Goal: Task Accomplishment & Management: Manage account settings

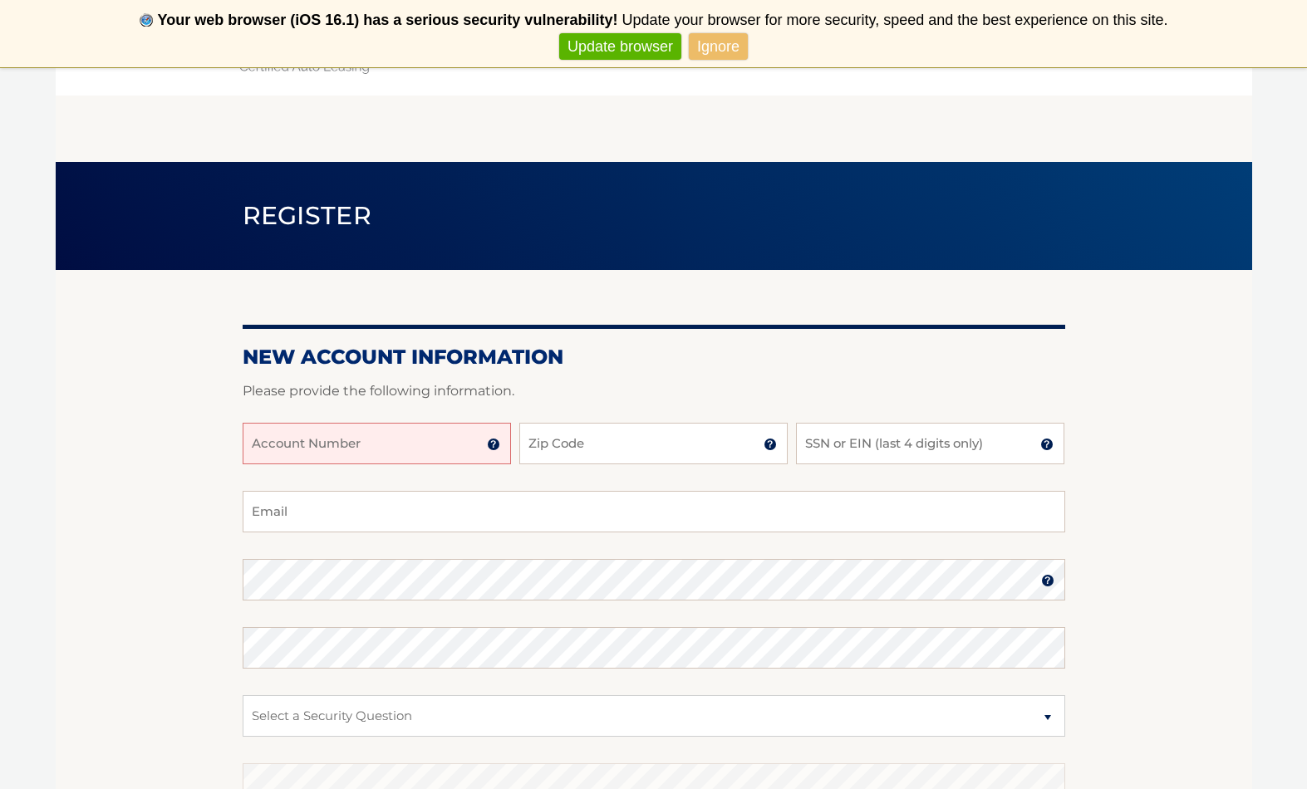
click at [302, 459] on input "Account Number" at bounding box center [377, 444] width 268 height 42
type input "44456009552"
click at [663, 447] on input "Zip Code" at bounding box center [653, 444] width 268 height 42
type input "10314"
click at [939, 452] on input "SSN or EIN (last 4 digits only)" at bounding box center [930, 444] width 268 height 42
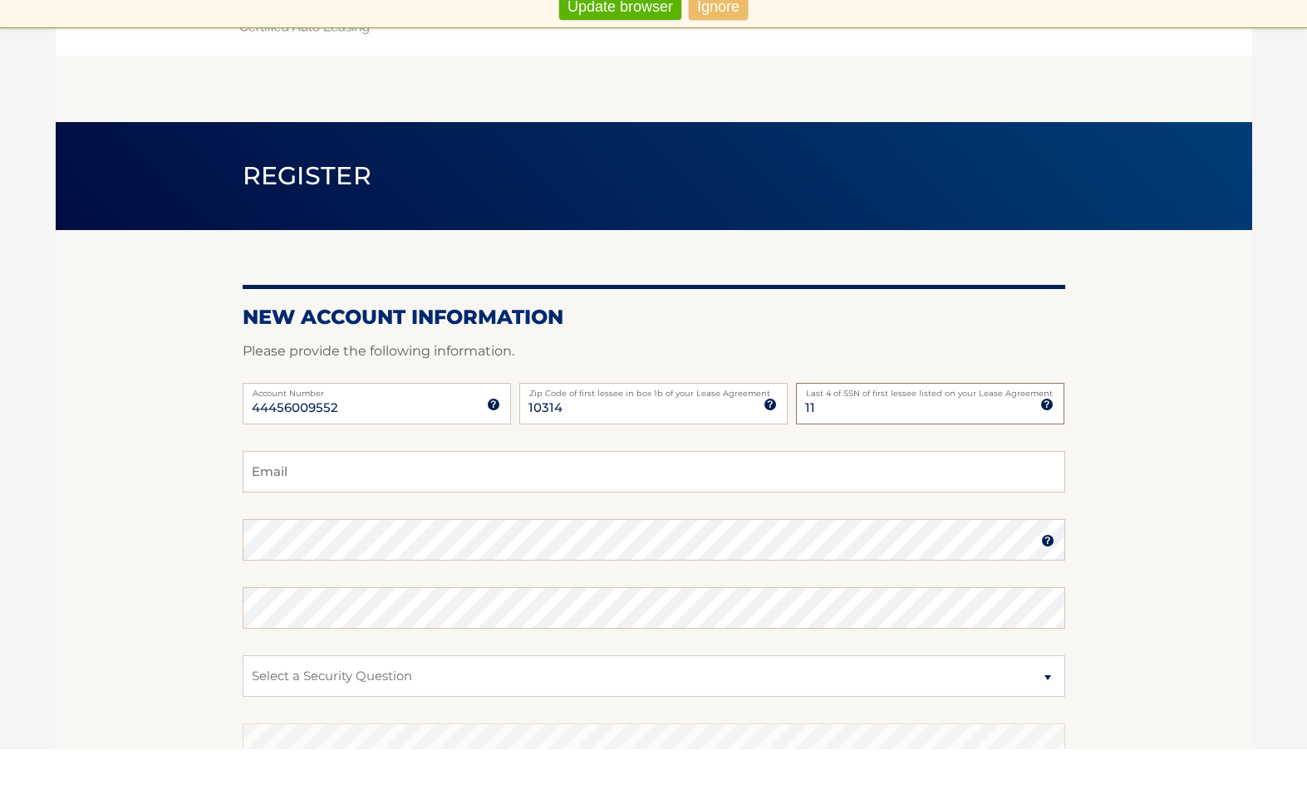
type input "1"
type input "0112"
click at [484, 491] on input "Email" at bounding box center [654, 512] width 823 height 42
type input "tommyrisi66@gmail.com"
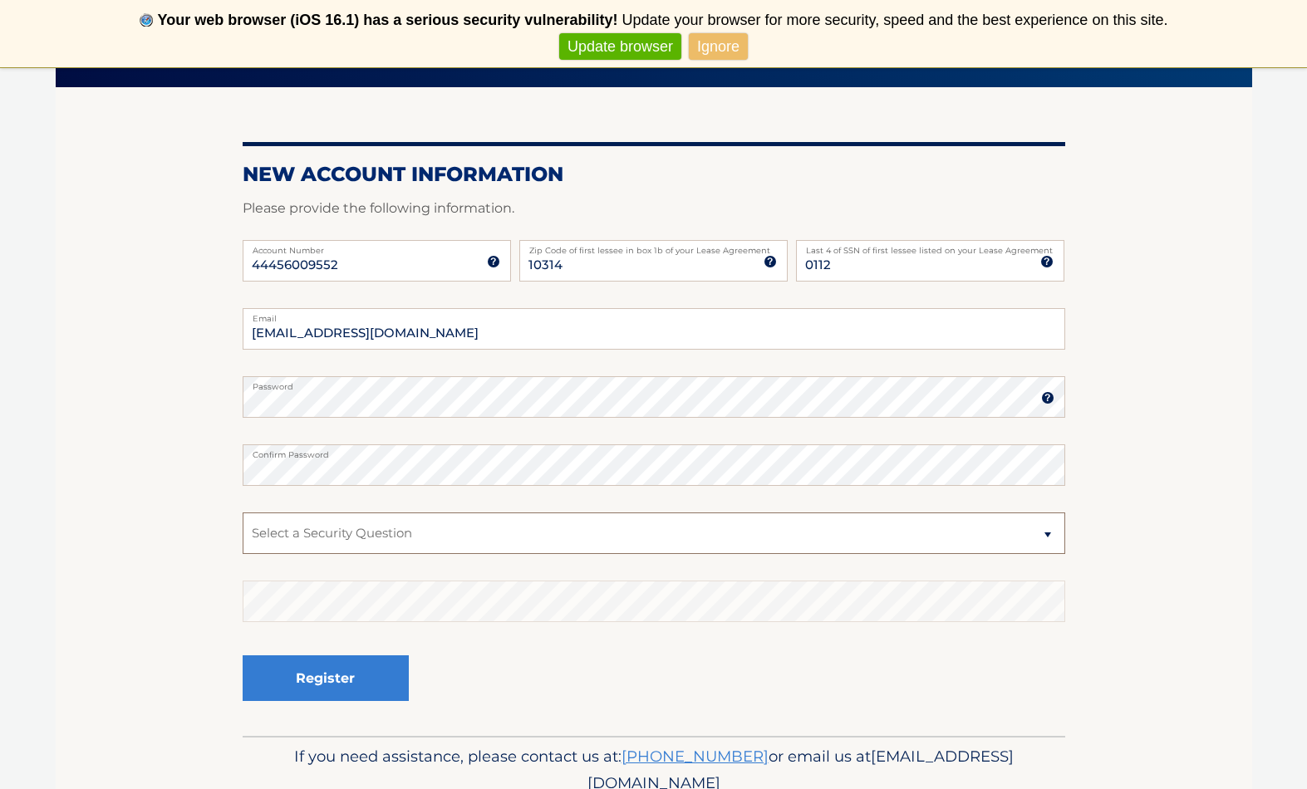
click at [484, 528] on select "Select a Security Question What was the name of your elementary school? What is…" at bounding box center [654, 534] width 823 height 42
select select "2"
click at [375, 670] on button "Register" at bounding box center [326, 679] width 166 height 46
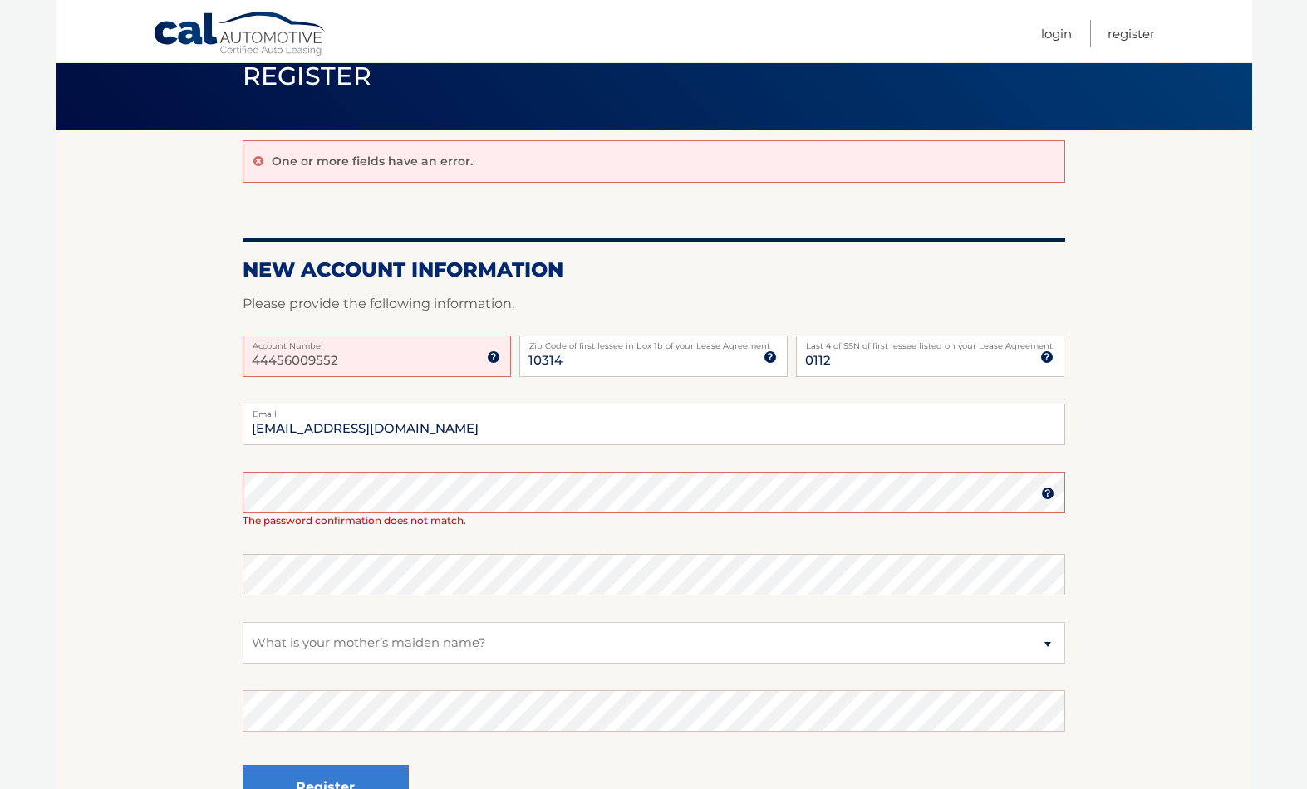
scroll to position [76, 0]
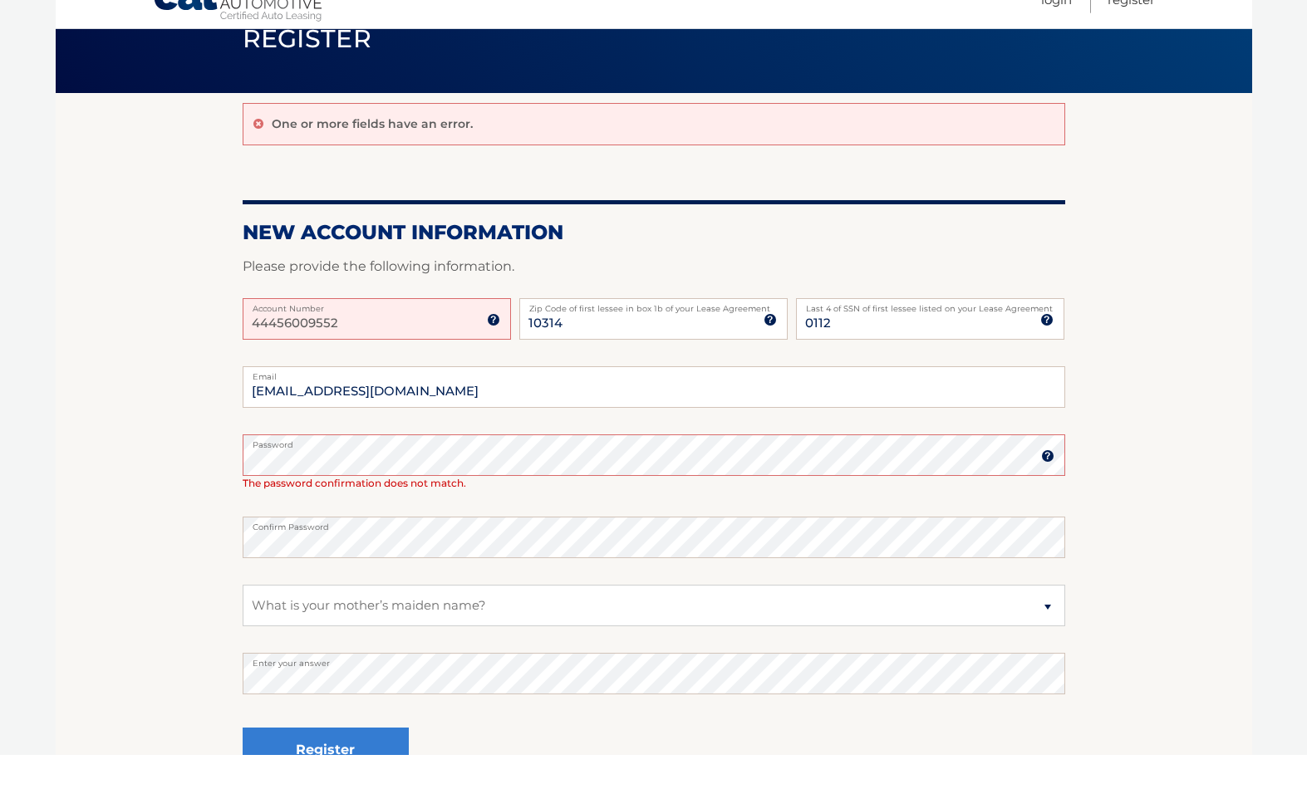
click at [381, 762] on button "Register" at bounding box center [326, 785] width 166 height 46
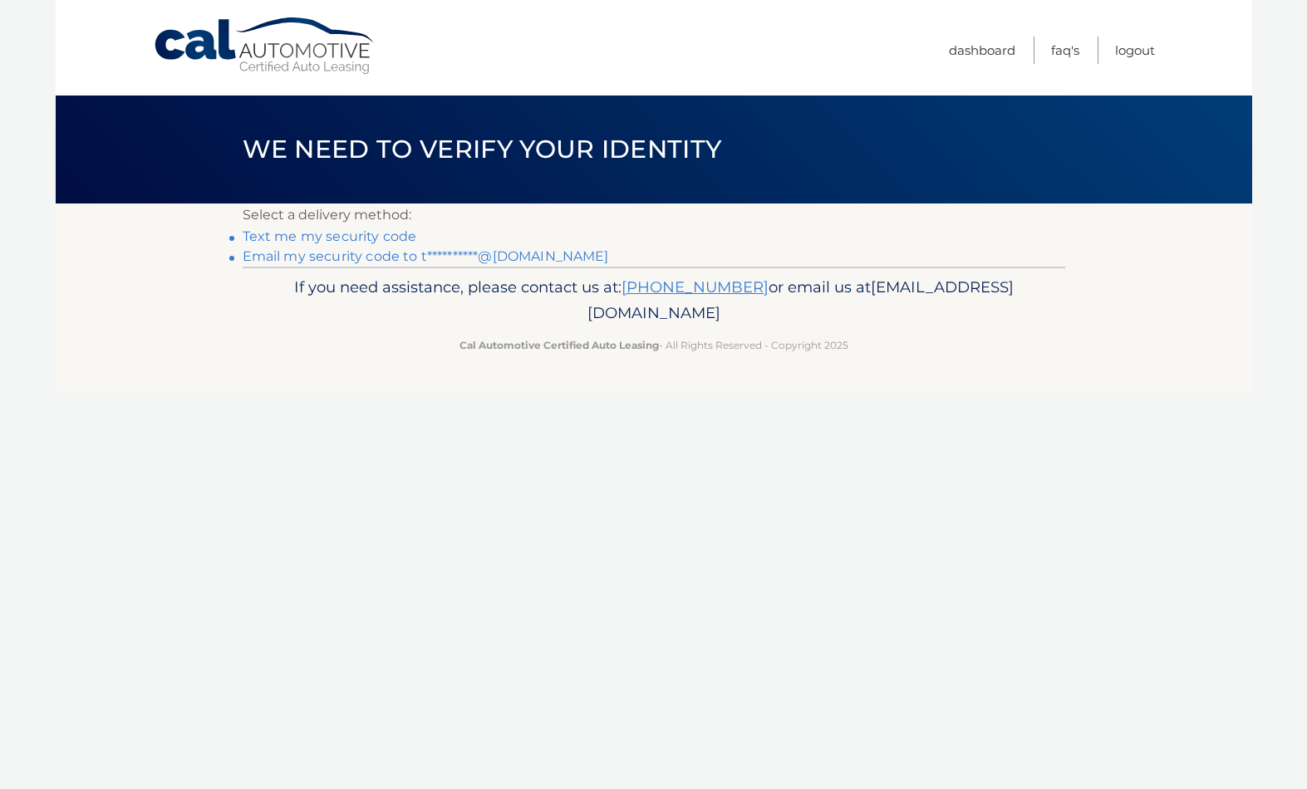
click at [677, 377] on footer "If you need assistance, please contact us at: 609-807-3200 or email us at Custo…" at bounding box center [654, 330] width 1196 height 126
click at [376, 235] on link "Text me my security code" at bounding box center [330, 236] width 174 height 16
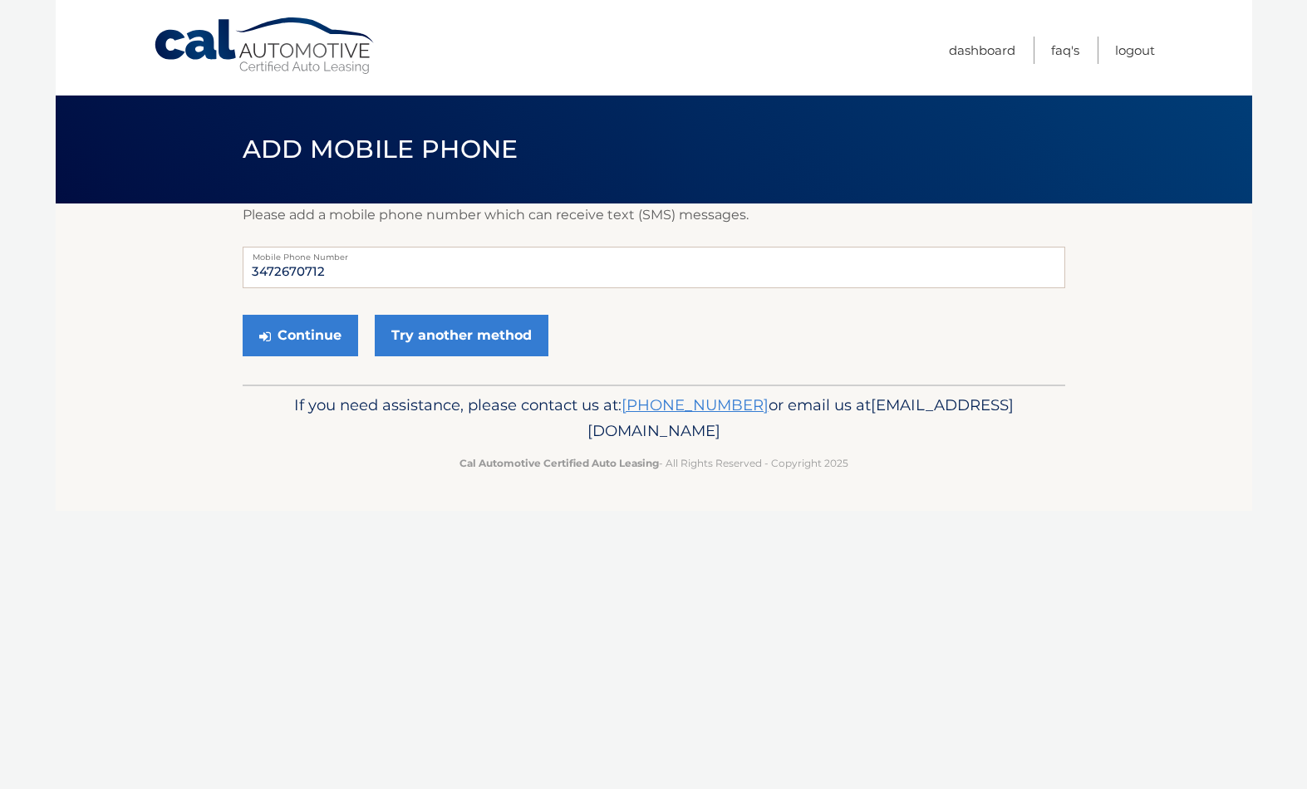
click at [326, 333] on button "Continue" at bounding box center [300, 336] width 115 height 42
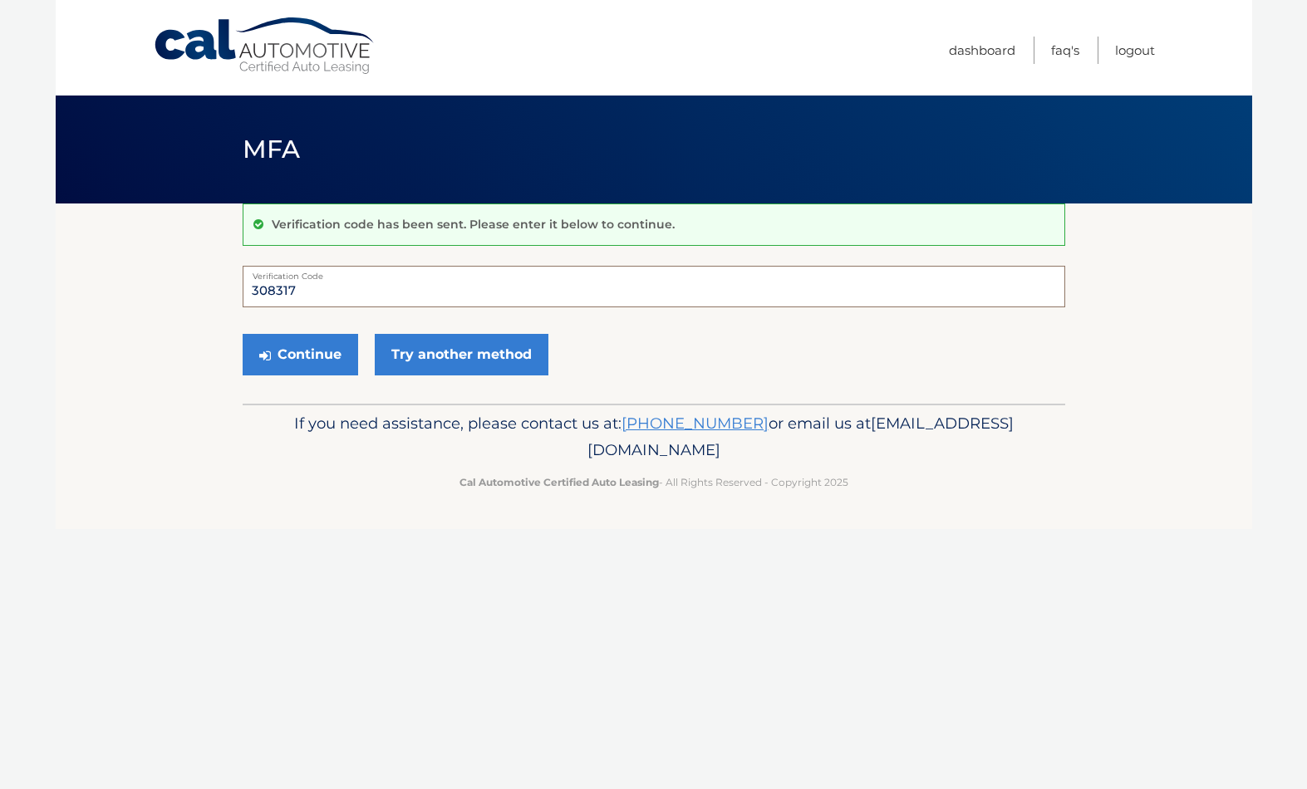
type input "308317"
click at [343, 338] on button "Continue" at bounding box center [300, 355] width 115 height 42
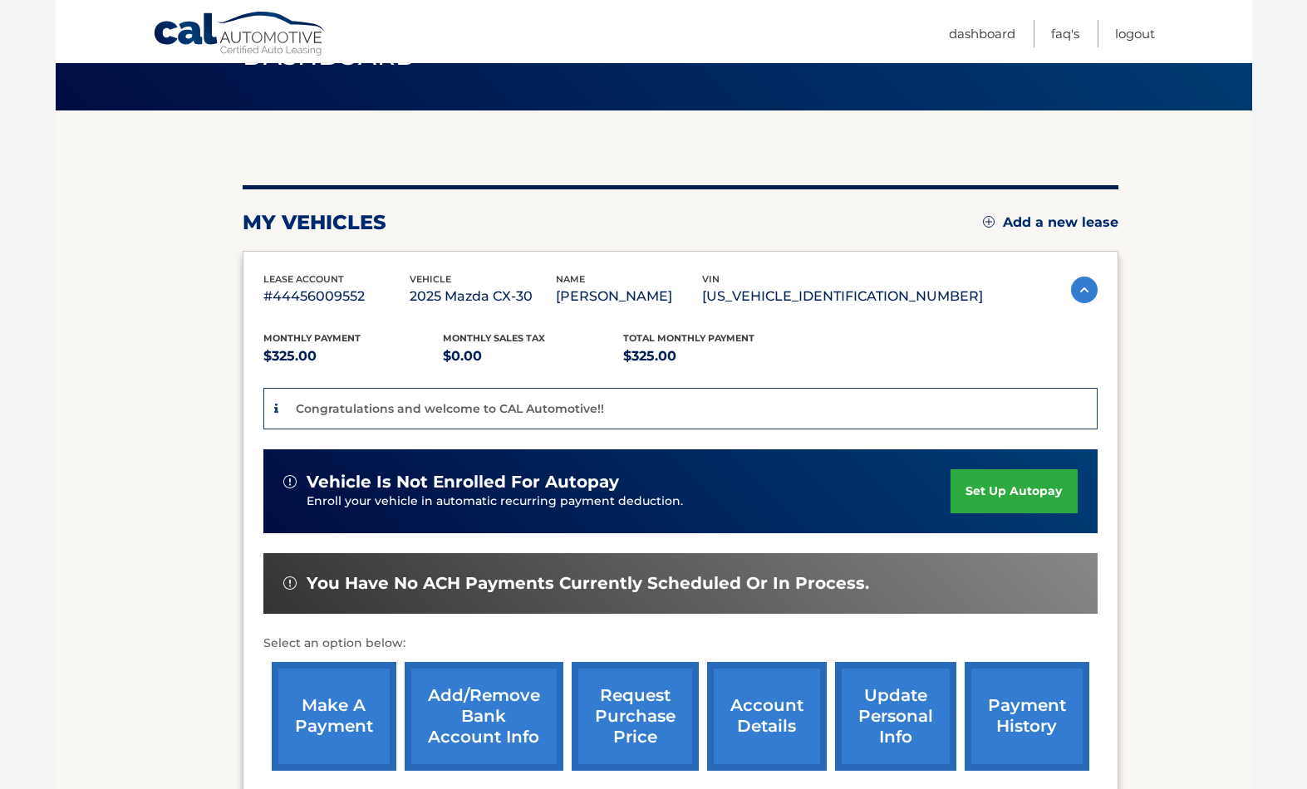
scroll to position [93, 0]
click at [1037, 498] on link "set up autopay" at bounding box center [1013, 491] width 126 height 44
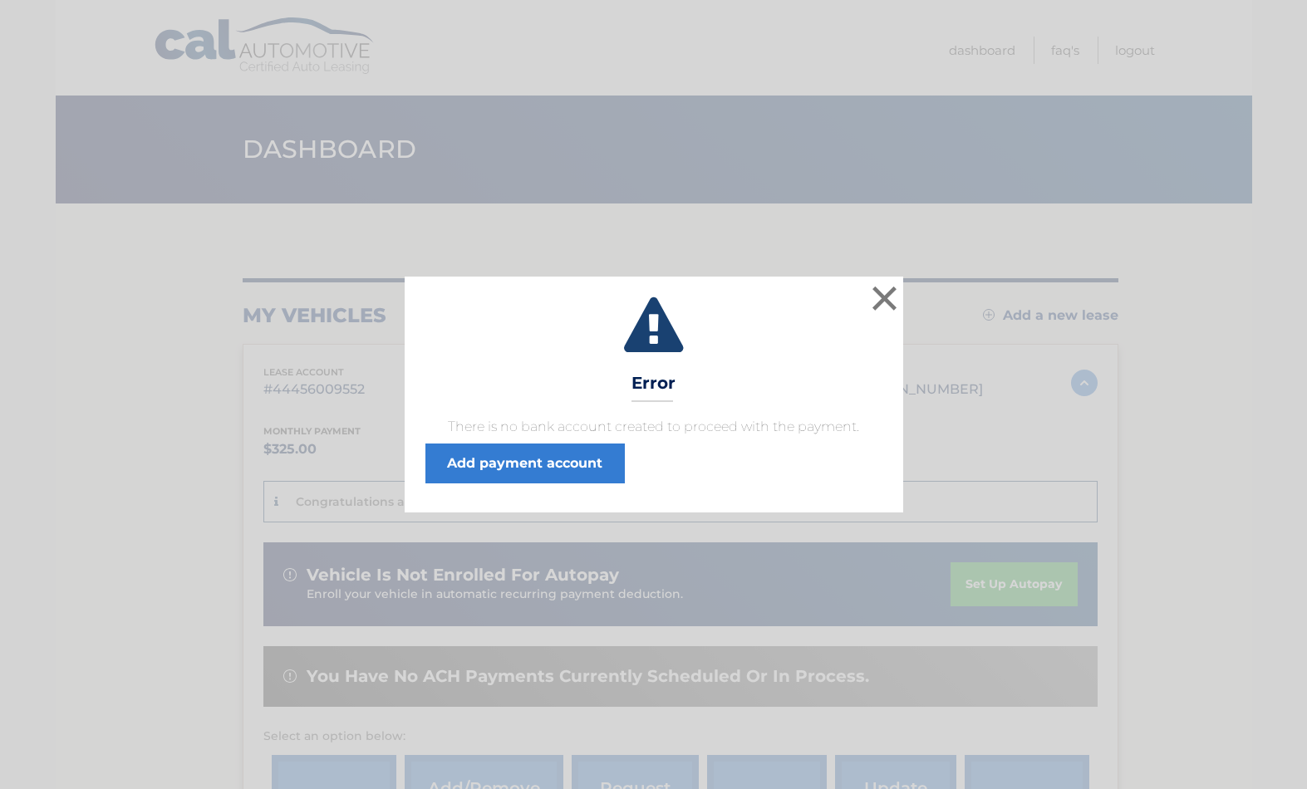
click at [586, 455] on link "Add payment account" at bounding box center [524, 464] width 199 height 40
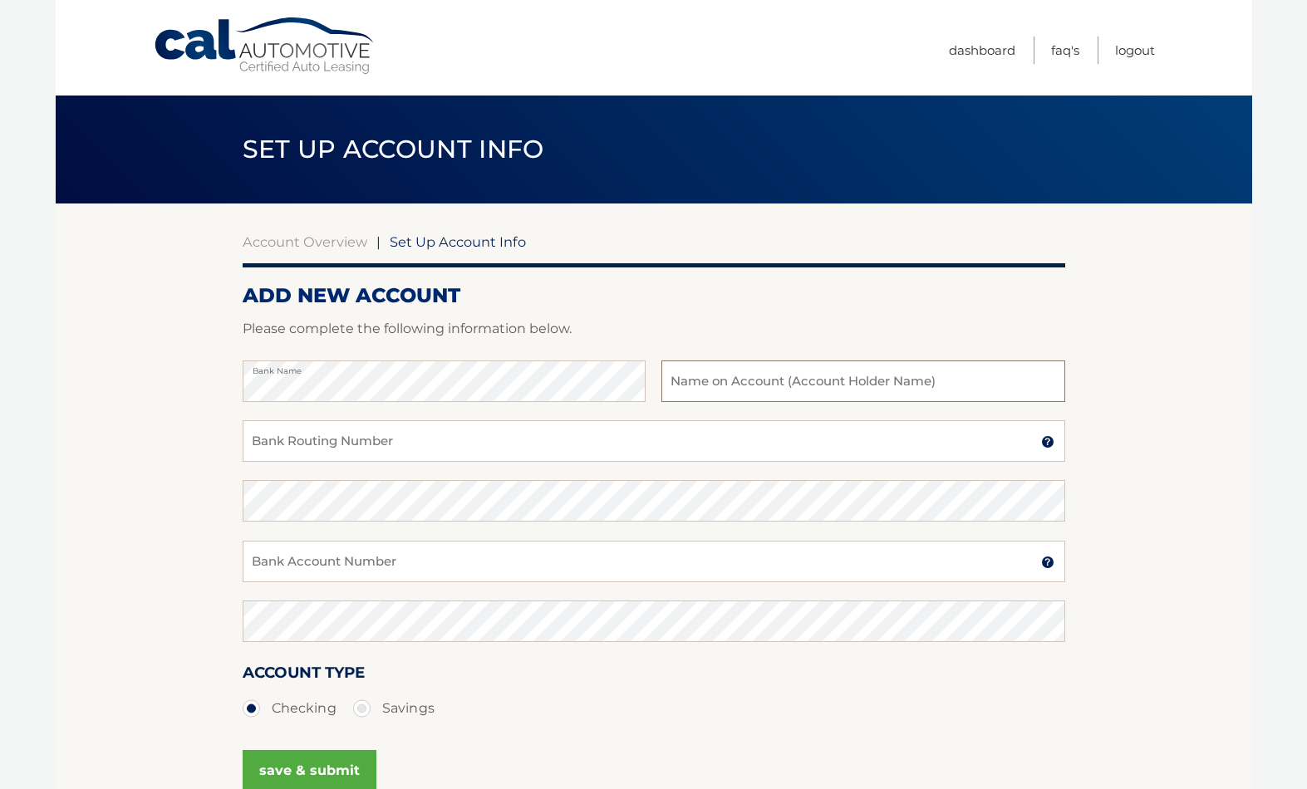
click at [863, 381] on input "text" at bounding box center [862, 382] width 403 height 42
type input "Thomas Risi"
click at [548, 438] on input "Bank Routing Number" at bounding box center [654, 441] width 823 height 42
click at [375, 450] on input "Bank Routing Number" at bounding box center [654, 441] width 823 height 42
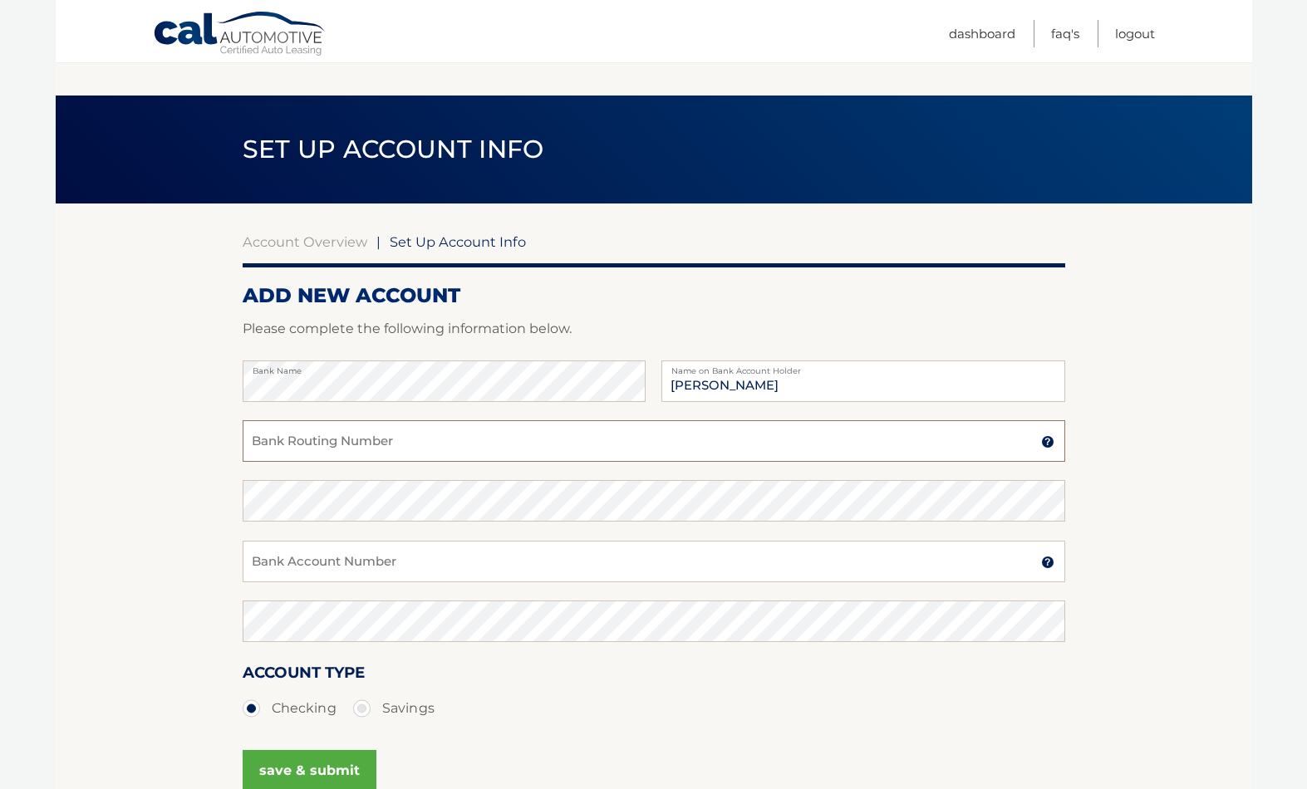
scroll to position [73, 0]
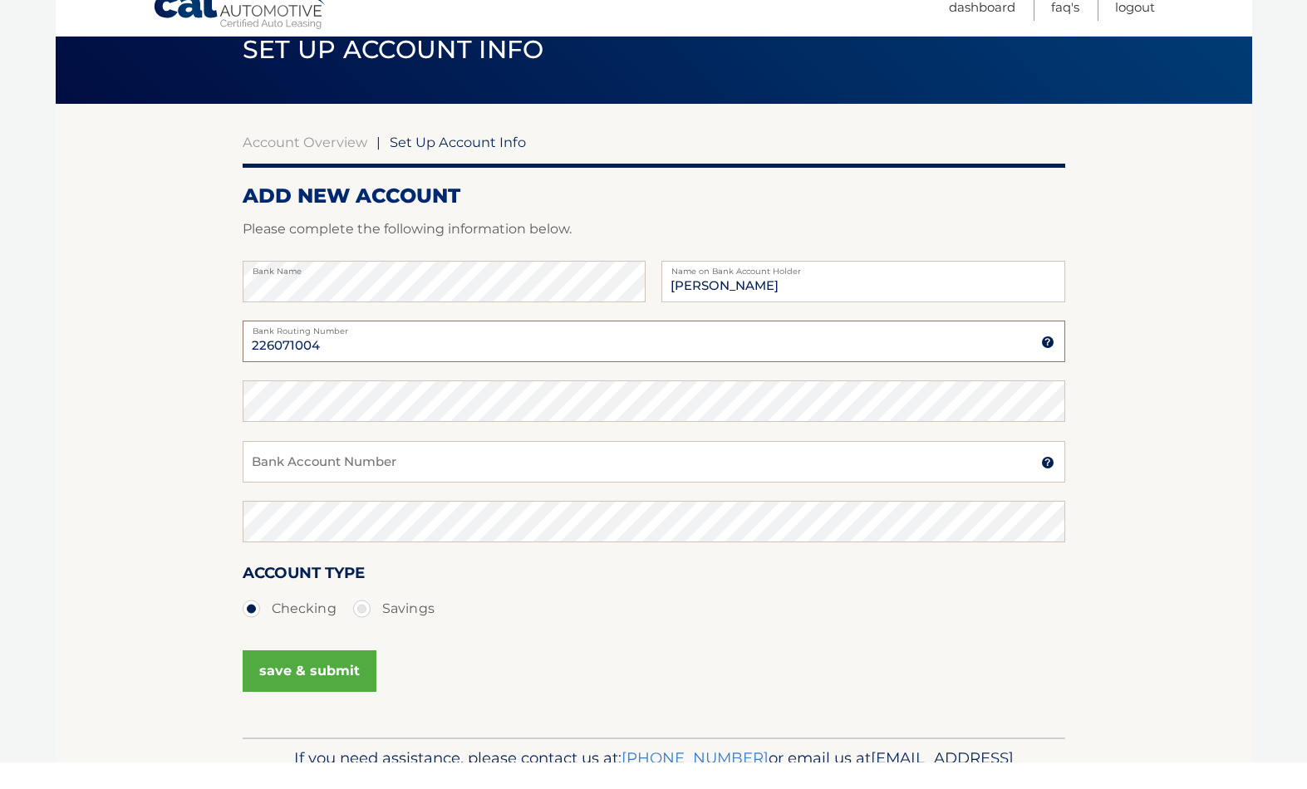
type input "226071004"
click at [435, 468] on input "Bank Account Number" at bounding box center [654, 489] width 823 height 42
type input "609903501709"
click at [321, 680] on button "save & submit" at bounding box center [310, 698] width 134 height 42
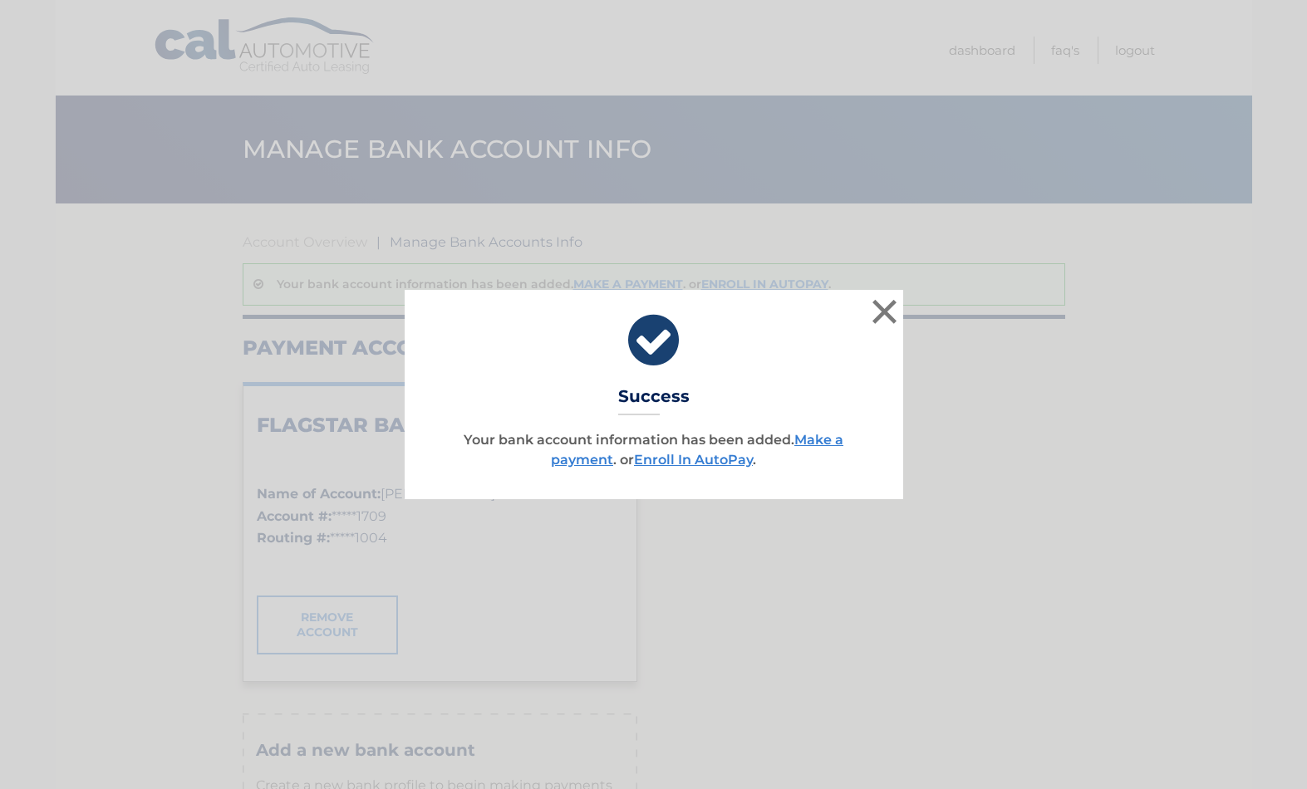
click at [891, 317] on button "×" at bounding box center [884, 311] width 33 height 33
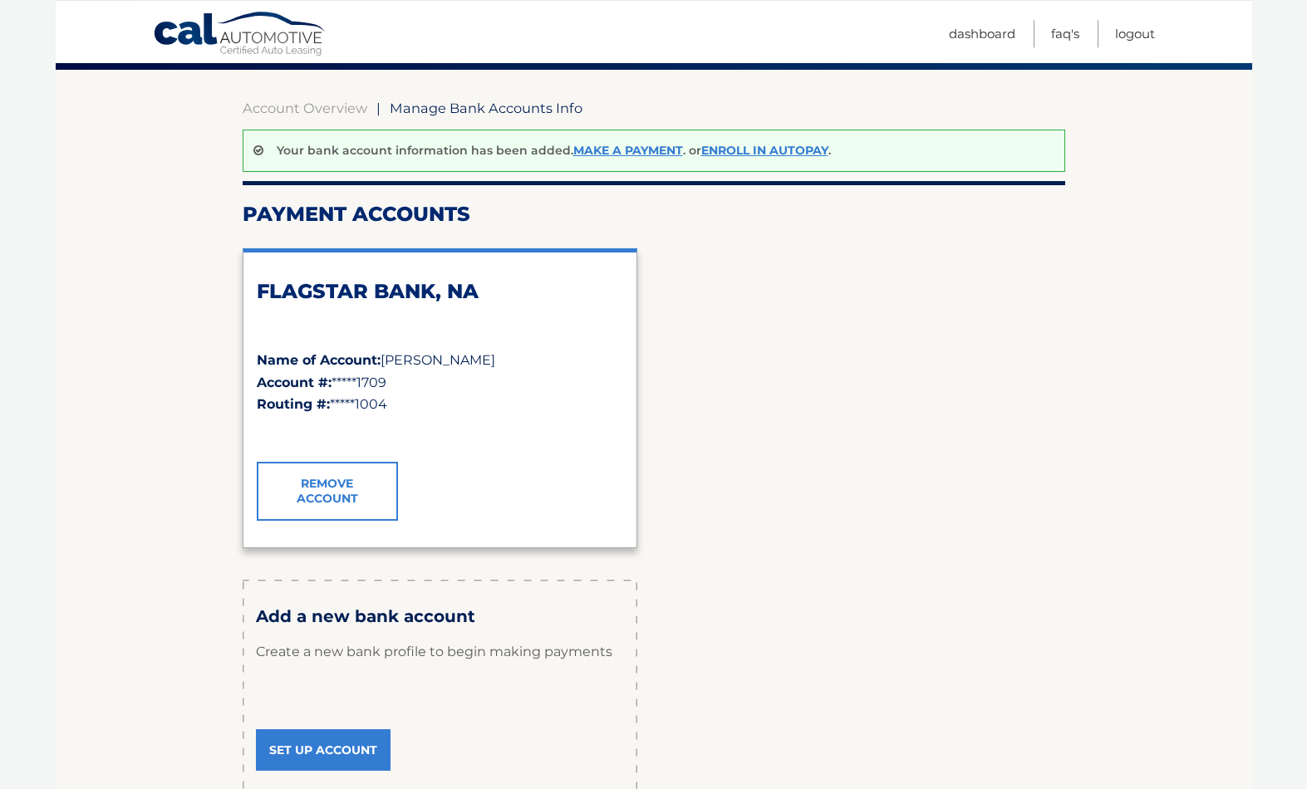
scroll to position [133, 0]
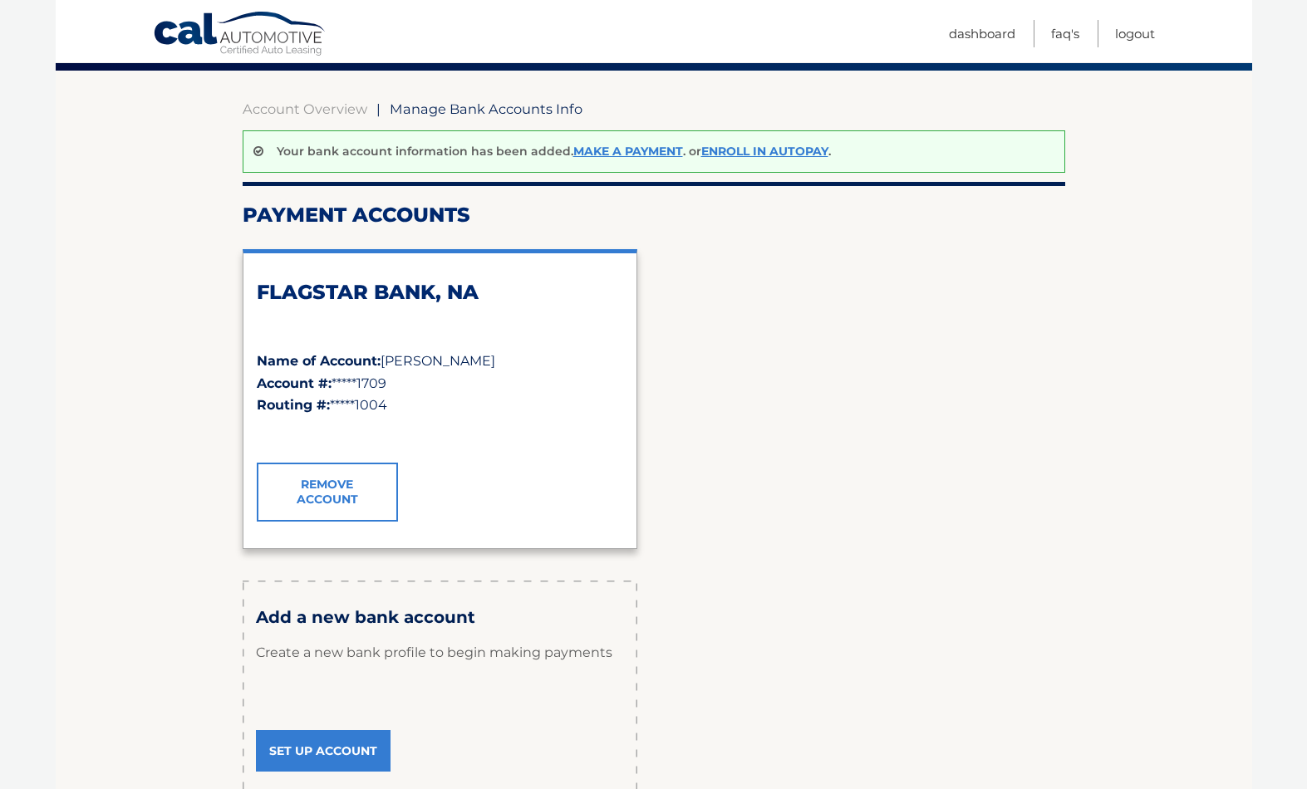
click at [739, 155] on link "Enroll In AutoPay" at bounding box center [764, 151] width 127 height 15
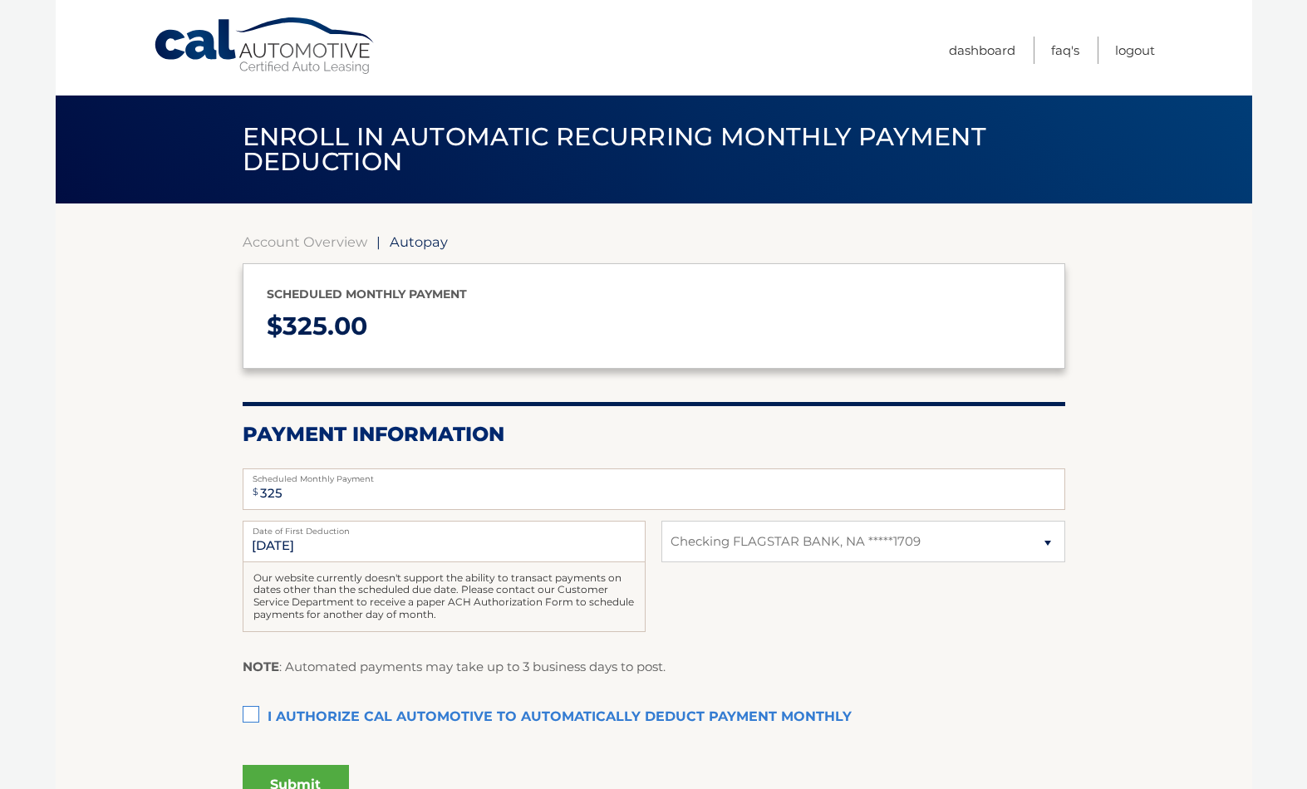
select select "ZWNjYzU2MmYtMGVhNi00ZGYxLWEwYzQtODcyY2MxODZmMzA3"
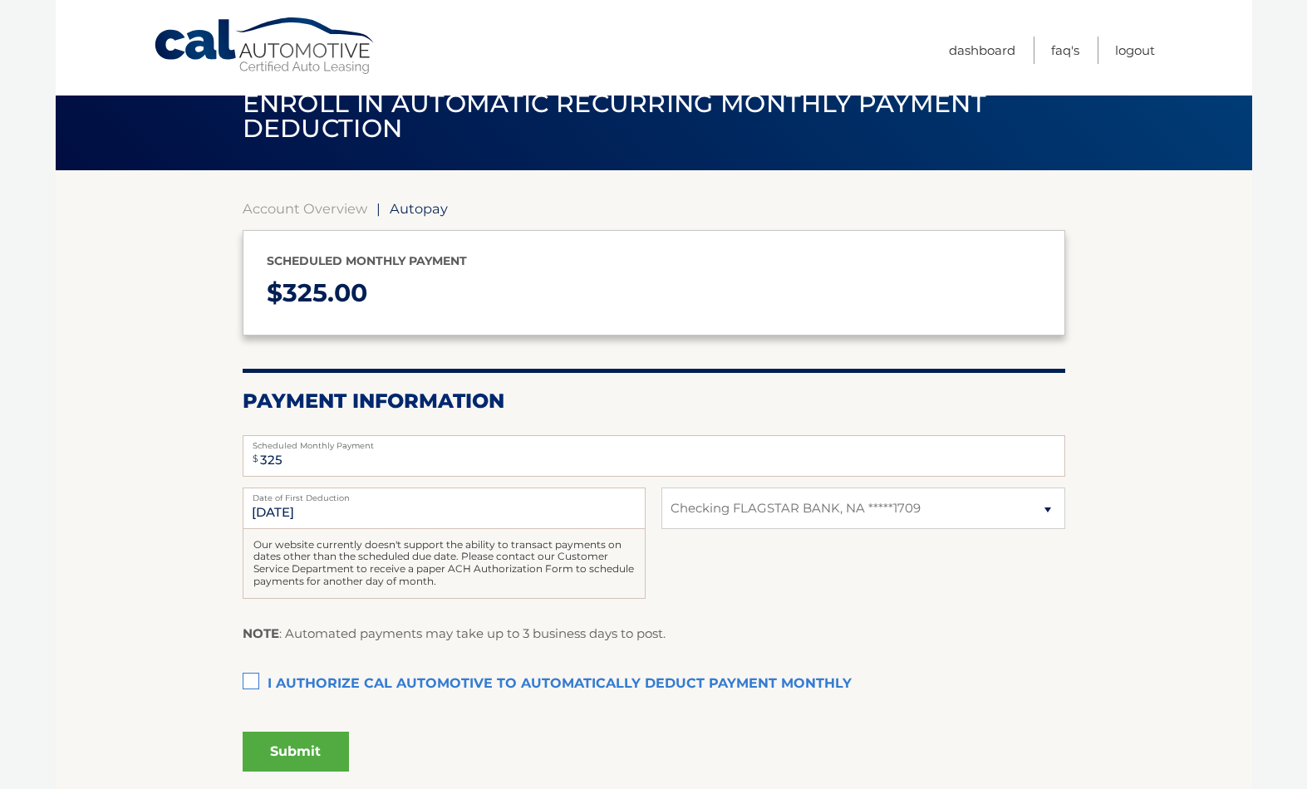
scroll to position [33, 0]
click at [519, 494] on label "Date of First Deduction" at bounding box center [444, 494] width 403 height 13
click at [519, 494] on input "[DATE]" at bounding box center [444, 509] width 403 height 42
click at [483, 504] on input "[DATE]" at bounding box center [444, 509] width 403 height 42
click at [396, 683] on label "I authorize cal automotive to automatically deduct payment monthly This checkbo…" at bounding box center [654, 684] width 823 height 33
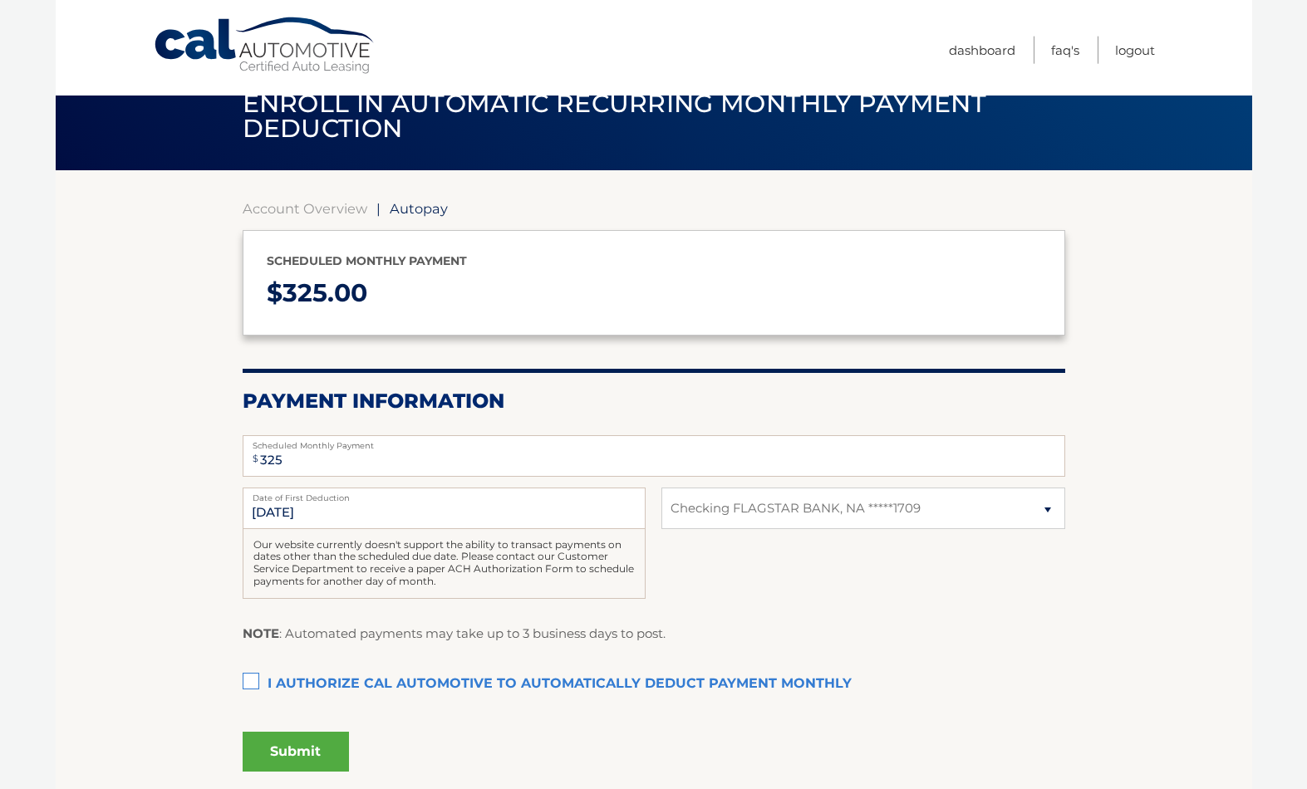
click at [0, 0] on input "I authorize cal automotive to automatically deduct payment monthly This checkbo…" at bounding box center [0, 0] width 0 height 0
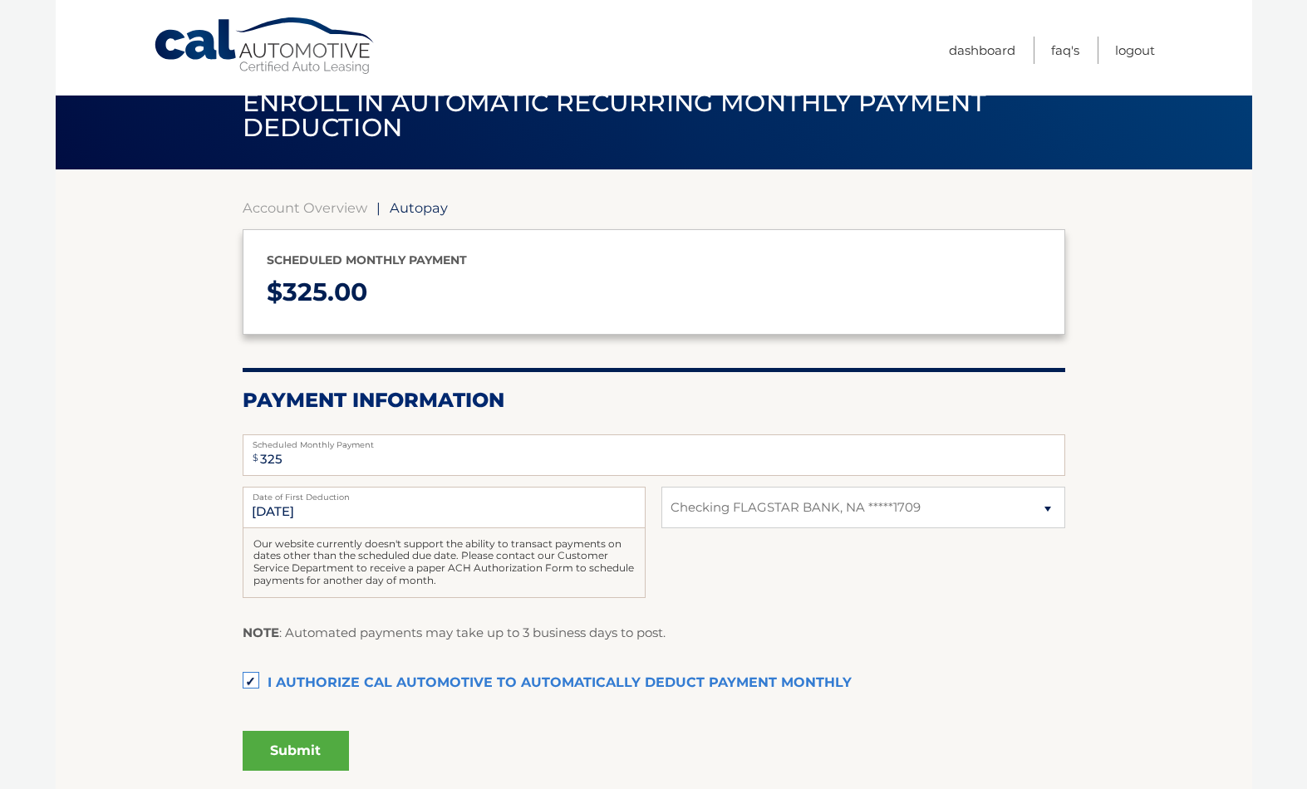
click at [322, 734] on button "Submit" at bounding box center [296, 751] width 106 height 40
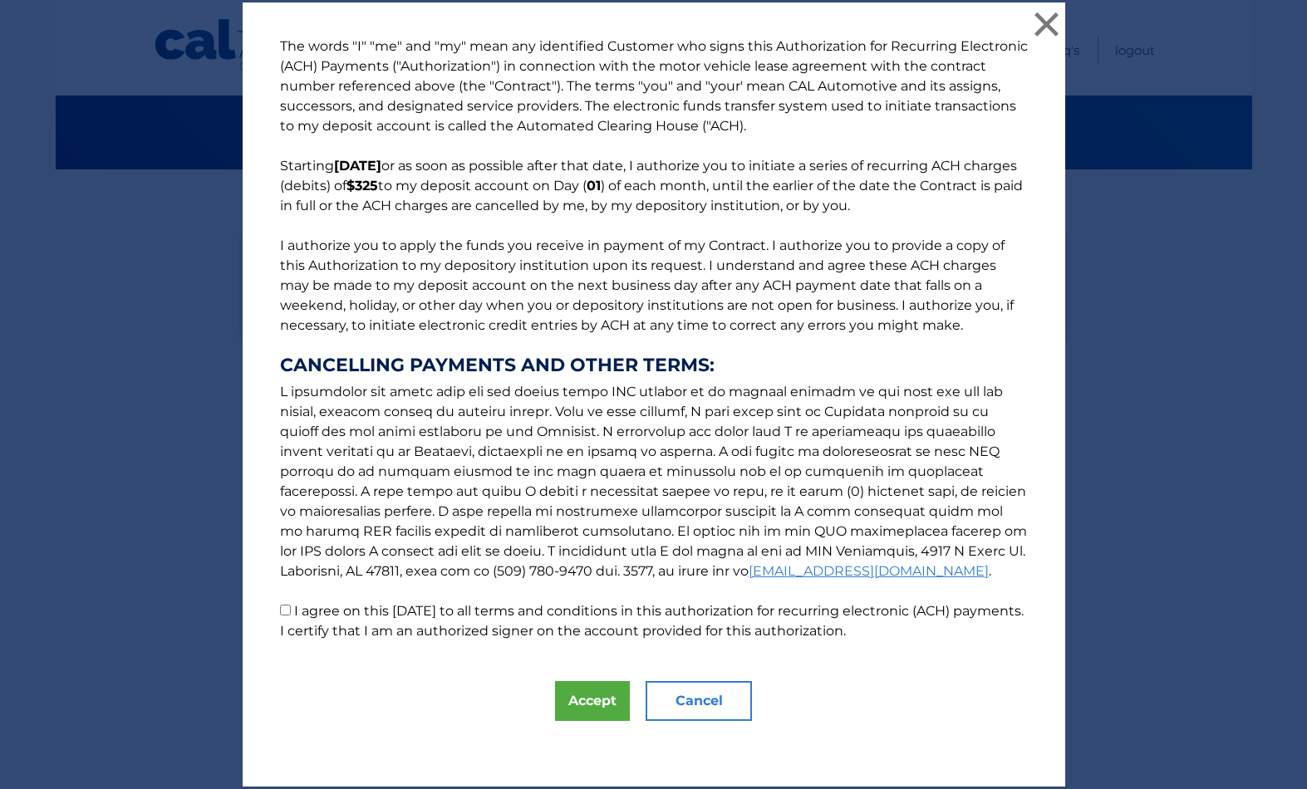
click at [597, 721] on button "Accept" at bounding box center [592, 701] width 75 height 40
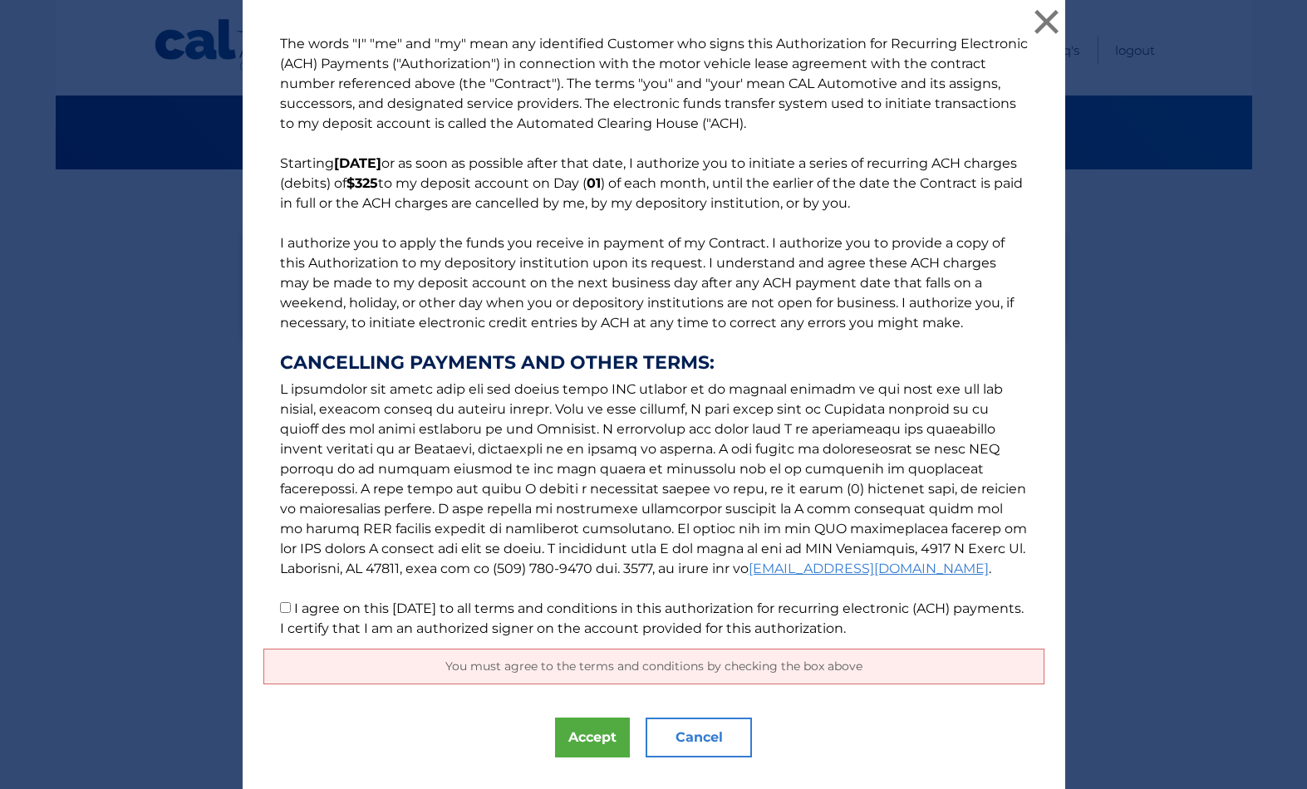
click at [366, 624] on label "I agree on this 09/26/2025 to all terms and conditions in this authorization fo…" at bounding box center [652, 619] width 744 height 36
click at [291, 613] on input "I agree on this 09/26/2025 to all terms and conditions in this authorization fo…" at bounding box center [285, 607] width 11 height 11
checkbox input "true"
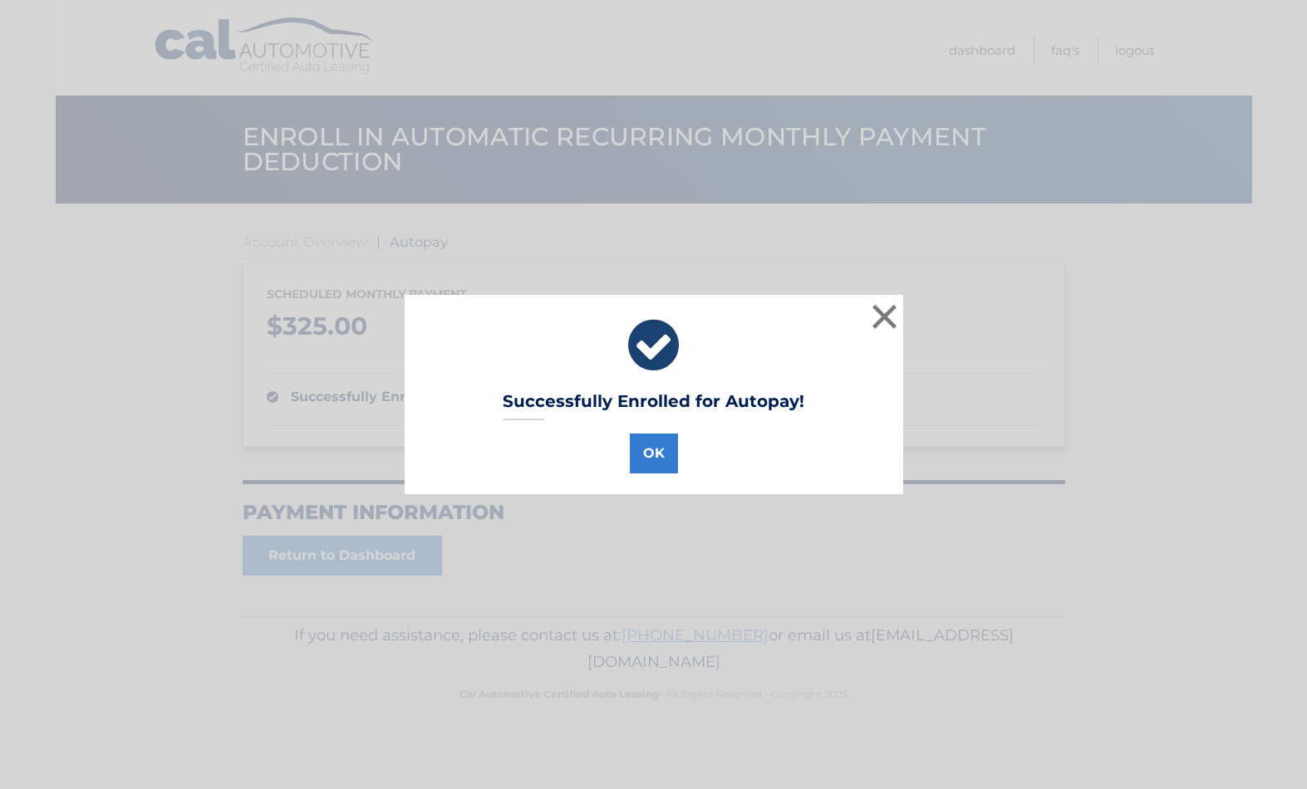
click at [658, 457] on button "OK" at bounding box center [654, 454] width 48 height 40
